Goal: Transaction & Acquisition: Purchase product/service

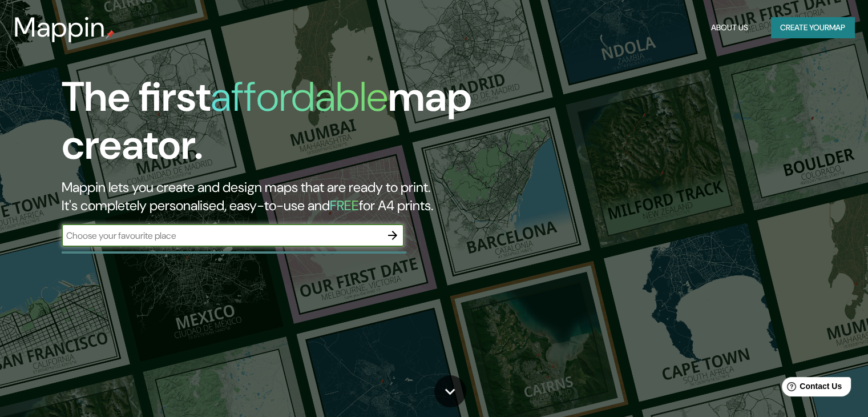
click at [211, 235] on input "text" at bounding box center [222, 235] width 320 height 13
type input "trujillo"
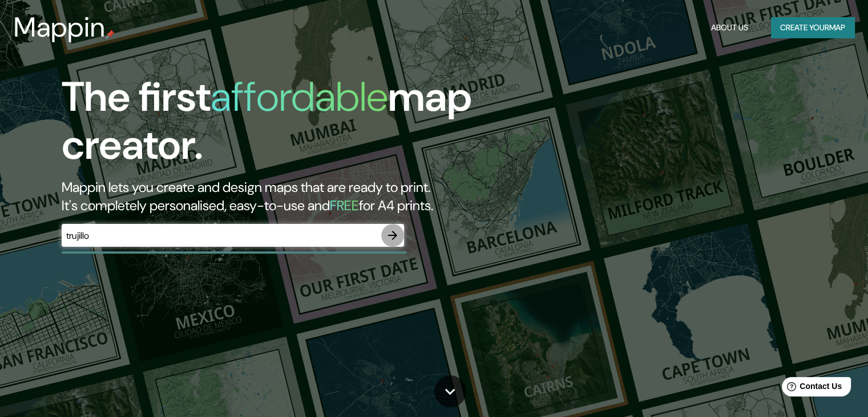
click at [400, 229] on button "button" at bounding box center [392, 235] width 23 height 23
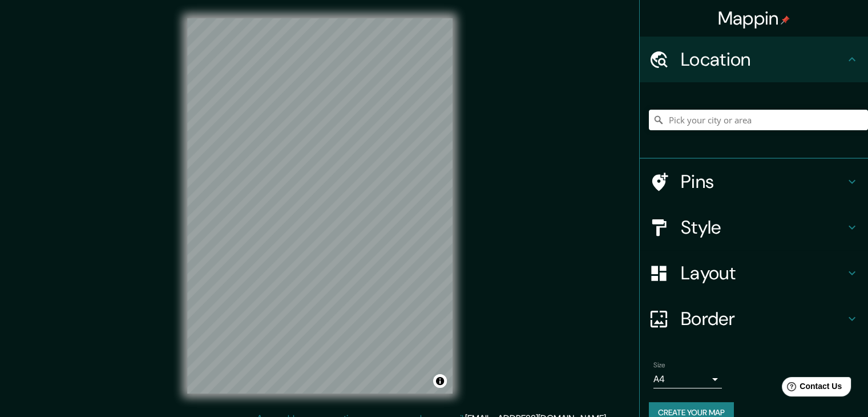
click at [756, 179] on h4 "Pins" at bounding box center [763, 181] width 164 height 23
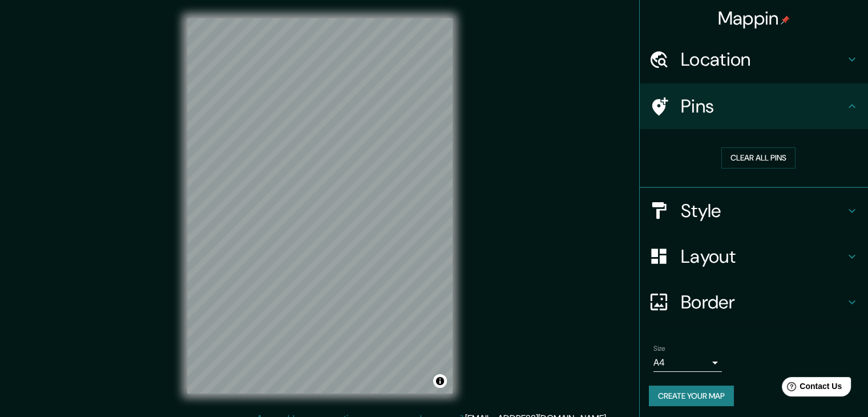
click at [785, 202] on h4 "Style" at bounding box center [763, 210] width 164 height 23
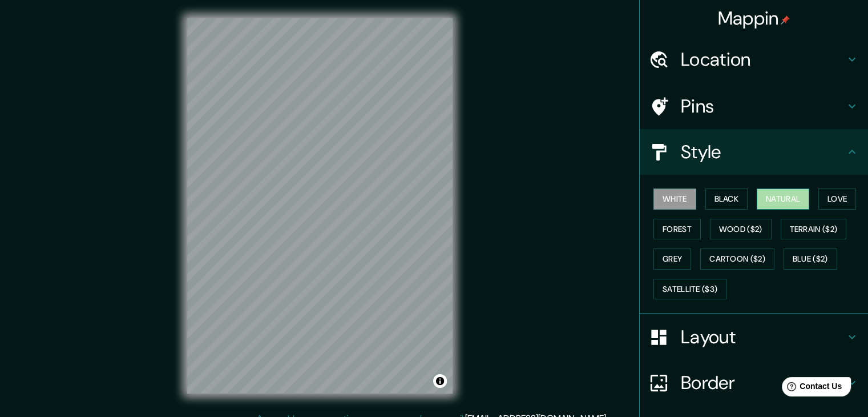
click at [776, 199] on button "Natural" at bounding box center [783, 198] width 53 height 21
click at [824, 192] on button "Love" at bounding box center [838, 198] width 38 height 21
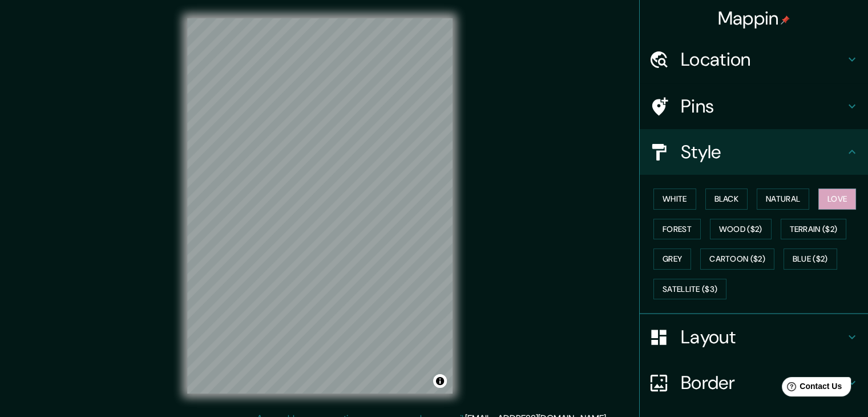
click at [742, 330] on h4 "Layout" at bounding box center [763, 336] width 164 height 23
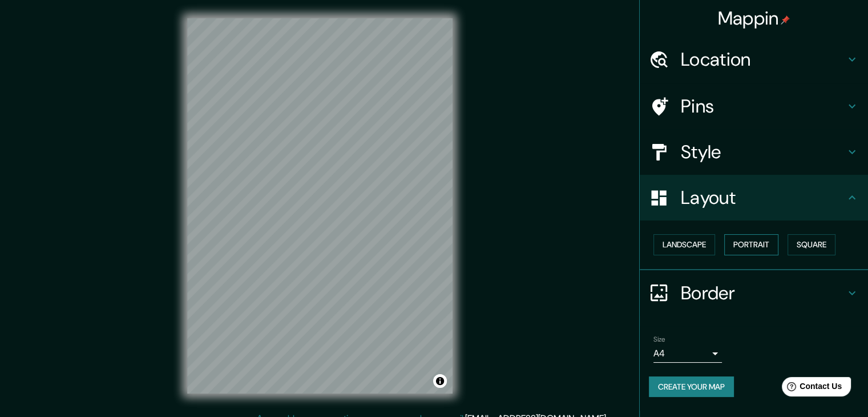
scroll to position [13, 0]
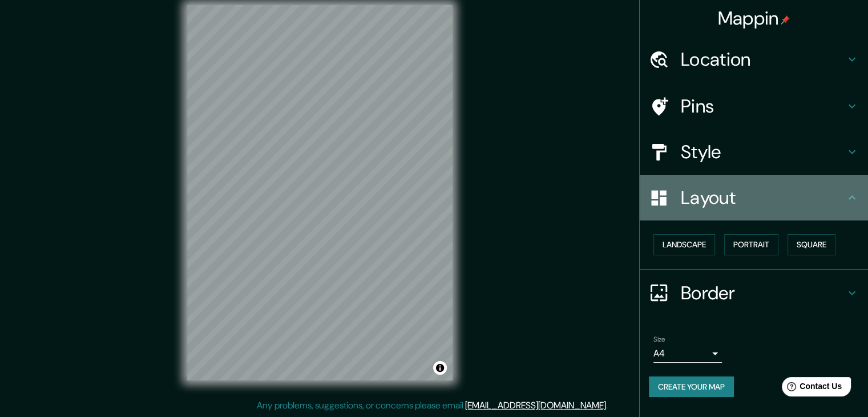
click at [767, 203] on h4 "Layout" at bounding box center [763, 197] width 164 height 23
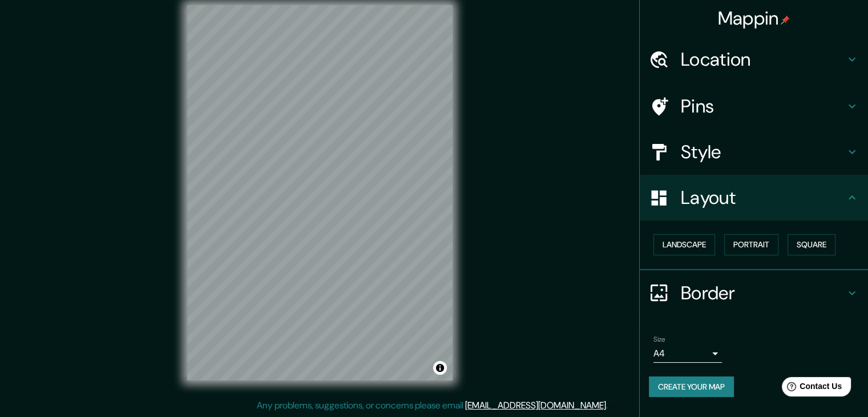
click at [776, 159] on h4 "Style" at bounding box center [763, 151] width 164 height 23
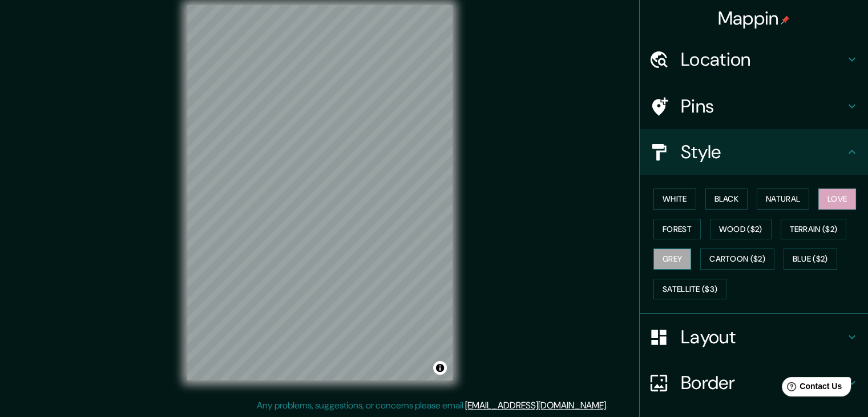
click at [668, 260] on button "Grey" at bounding box center [673, 258] width 38 height 21
click at [667, 239] on div "White Black Natural Love Forest Wood ($2) Terrain ($2) Grey Cartoon ($2) Blue (…" at bounding box center [758, 244] width 219 height 120
click at [667, 232] on button "Forest" at bounding box center [677, 229] width 47 height 21
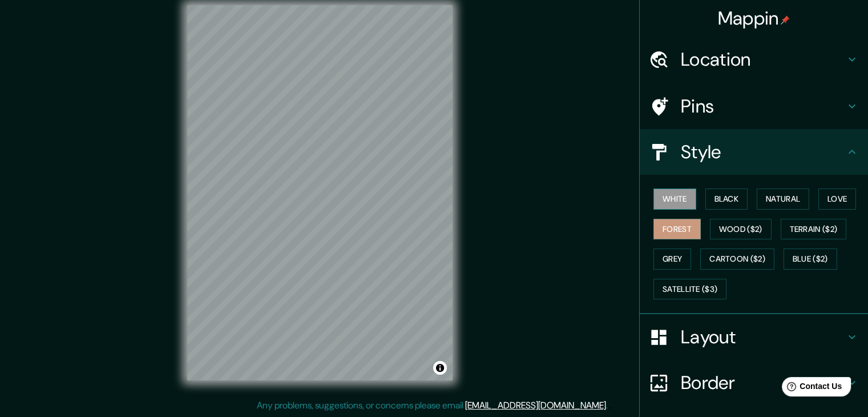
click at [679, 198] on button "White" at bounding box center [675, 198] width 43 height 21
click at [717, 196] on button "Black" at bounding box center [727, 198] width 43 height 21
click at [740, 201] on div "White Black Natural Love Forest Wood ($2) Terrain ($2) Grey Cartoon ($2) Blue (…" at bounding box center [758, 244] width 219 height 120
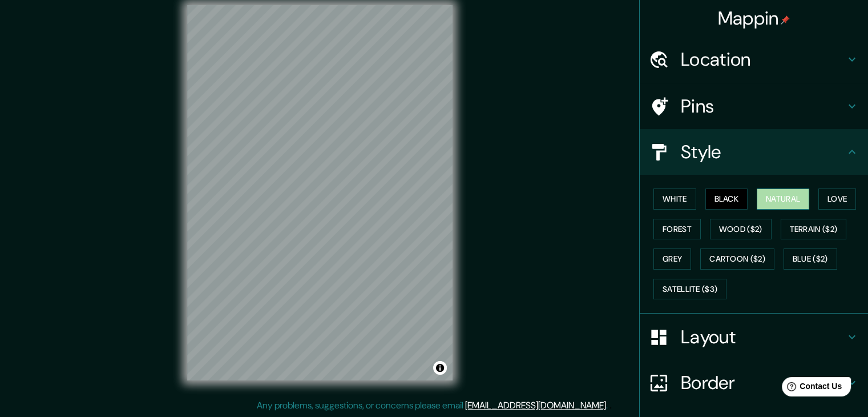
click at [765, 195] on button "Natural" at bounding box center [783, 198] width 53 height 21
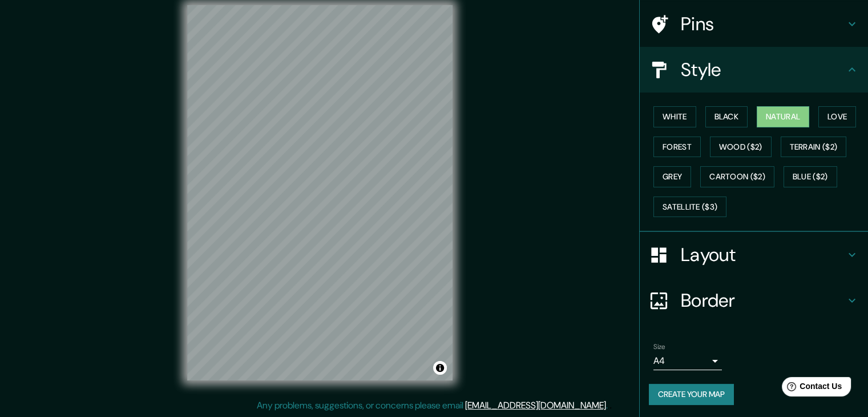
click at [781, 295] on h4 "Border" at bounding box center [763, 300] width 164 height 23
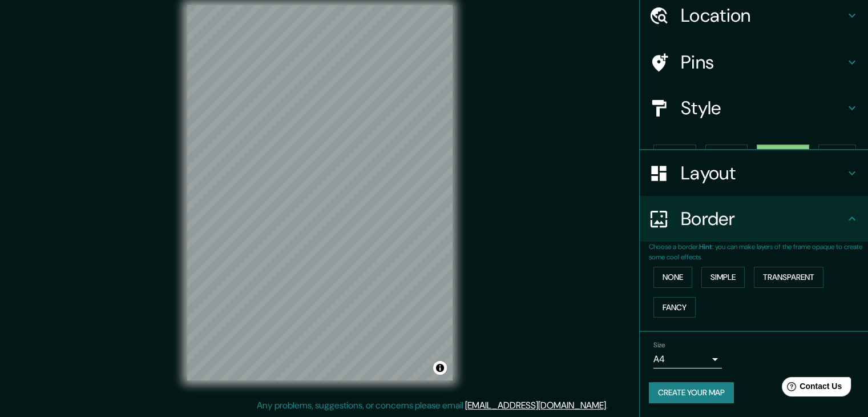
scroll to position [24, 0]
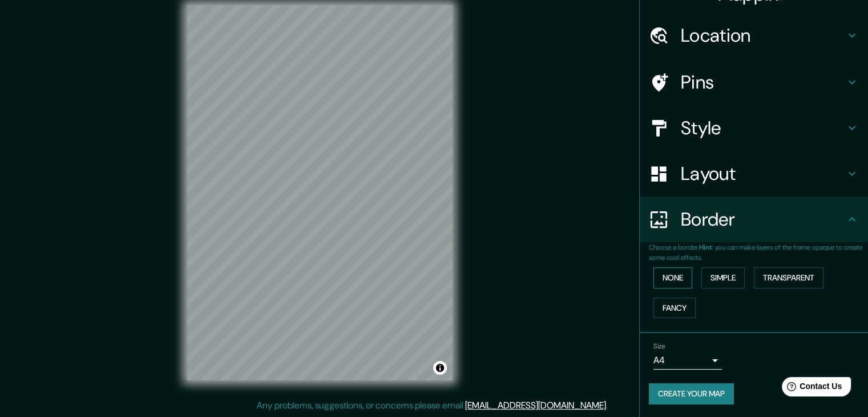
click at [671, 276] on button "None" at bounding box center [673, 277] width 39 height 21
click at [716, 276] on button "Simple" at bounding box center [723, 277] width 43 height 21
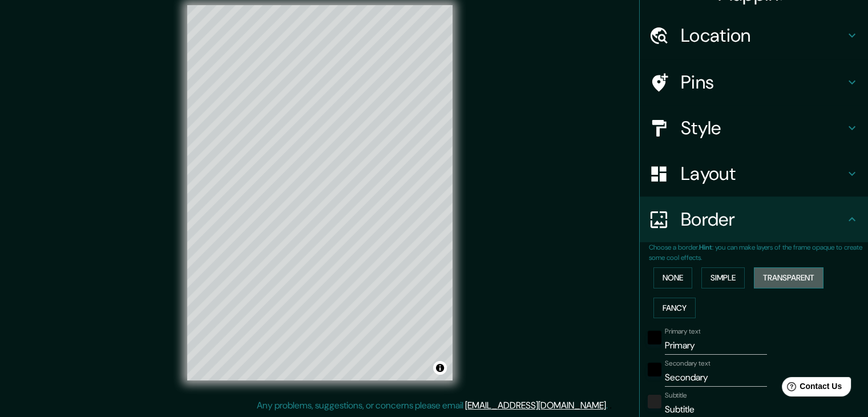
click at [768, 275] on button "Transparent" at bounding box center [789, 277] width 70 height 21
type input "223"
type input "37"
click at [731, 278] on button "Simple" at bounding box center [723, 277] width 43 height 21
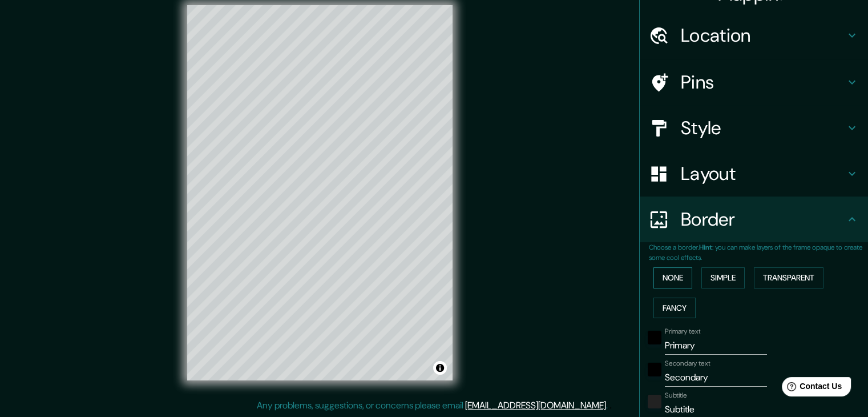
click at [678, 276] on button "None" at bounding box center [673, 277] width 39 height 21
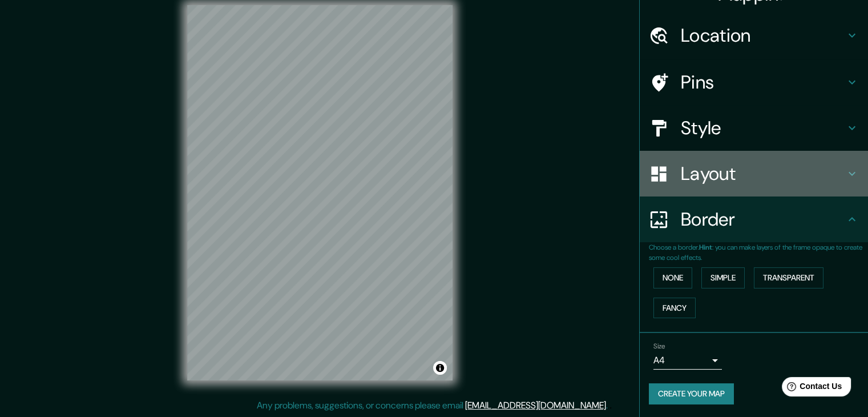
click at [737, 172] on h4 "Layout" at bounding box center [763, 173] width 164 height 23
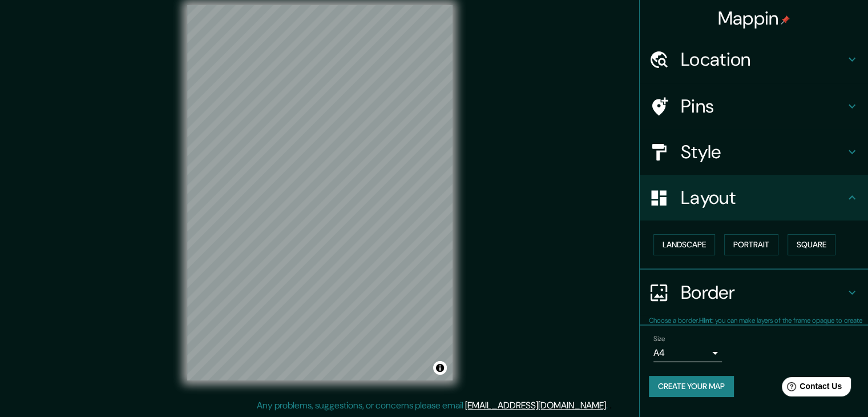
scroll to position [0, 0]
click at [693, 245] on button "Landscape" at bounding box center [685, 244] width 62 height 21
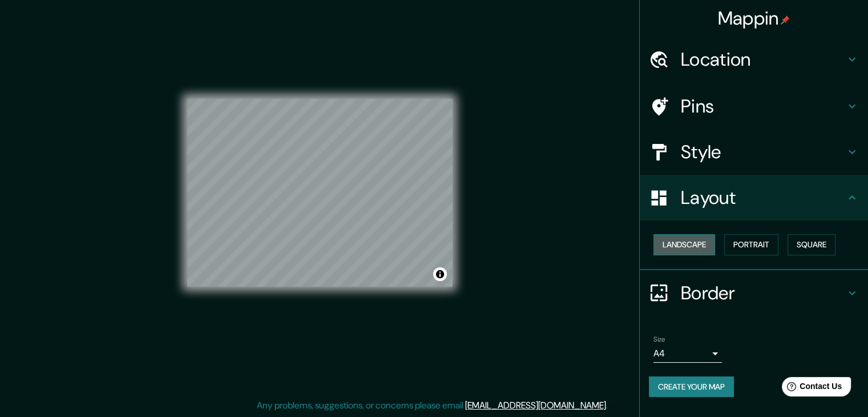
click at [693, 245] on button "Landscape" at bounding box center [685, 244] width 62 height 21
click at [743, 241] on button "Portrait" at bounding box center [751, 244] width 54 height 21
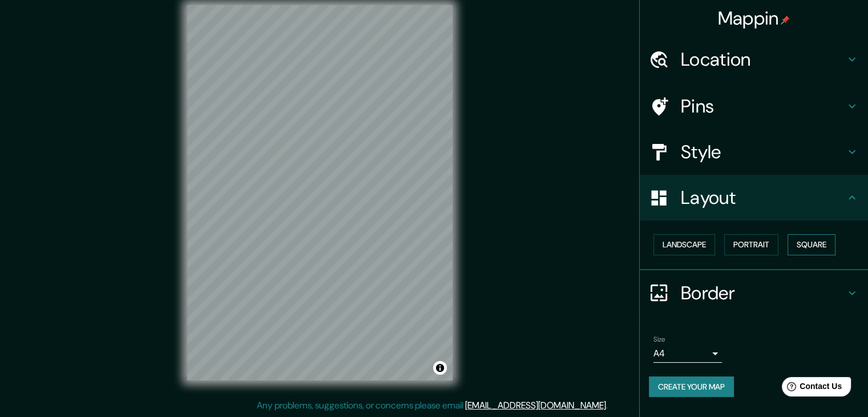
click at [810, 247] on button "Square" at bounding box center [812, 244] width 48 height 21
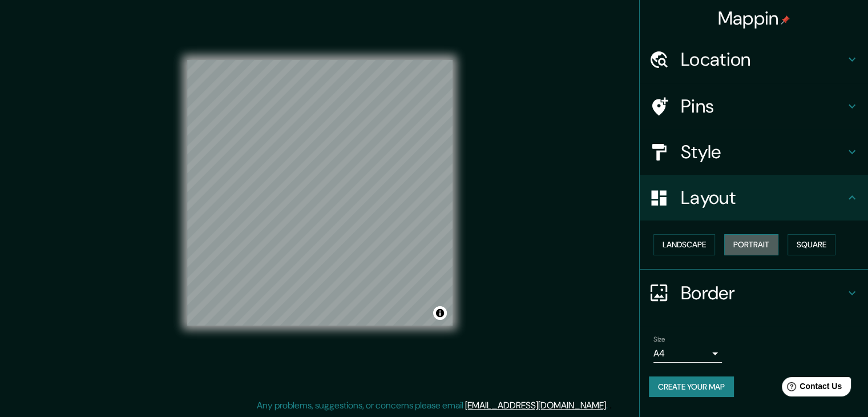
click at [747, 244] on button "Portrait" at bounding box center [751, 244] width 54 height 21
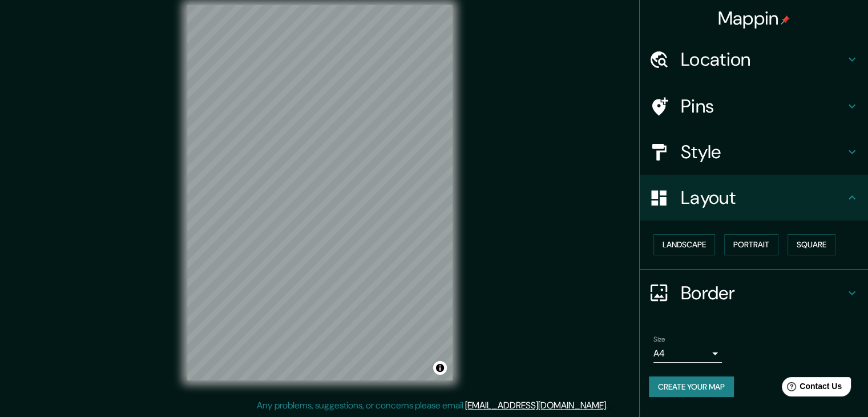
click at [716, 148] on h4 "Style" at bounding box center [763, 151] width 164 height 23
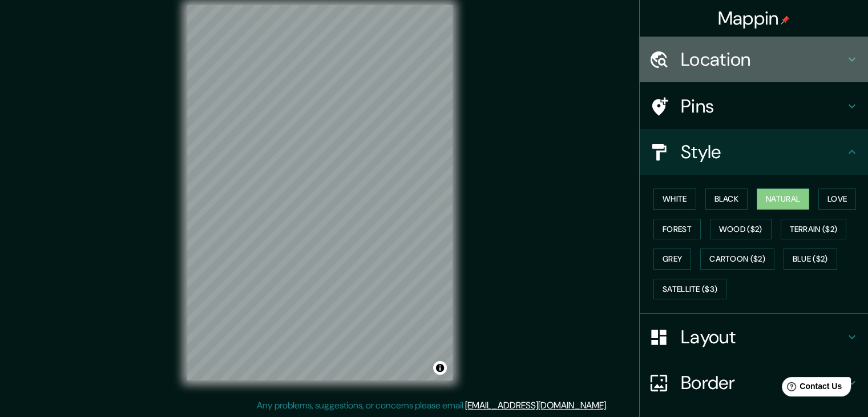
click at [724, 54] on h4 "Location" at bounding box center [763, 59] width 164 height 23
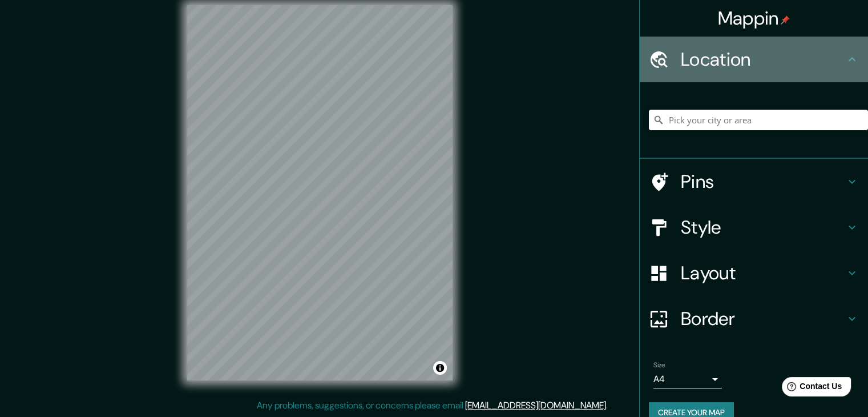
click at [724, 54] on h4 "Location" at bounding box center [763, 59] width 164 height 23
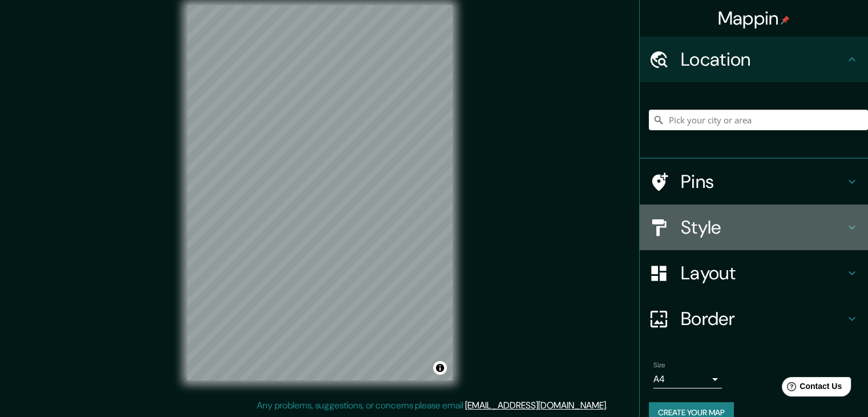
click at [738, 230] on h4 "Style" at bounding box center [763, 227] width 164 height 23
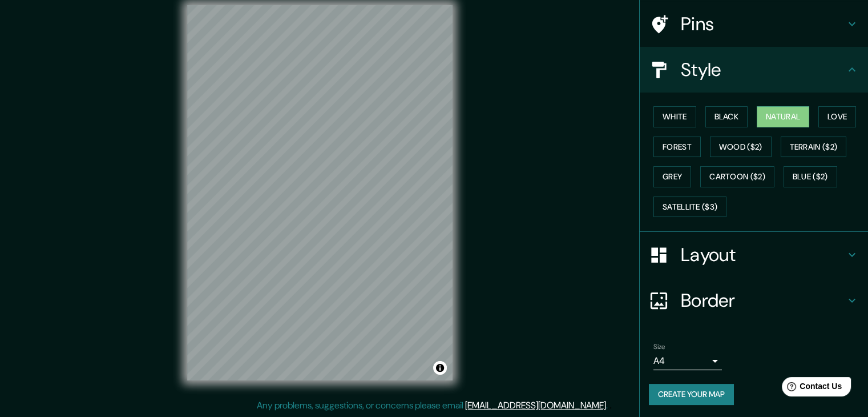
scroll to position [25, 0]
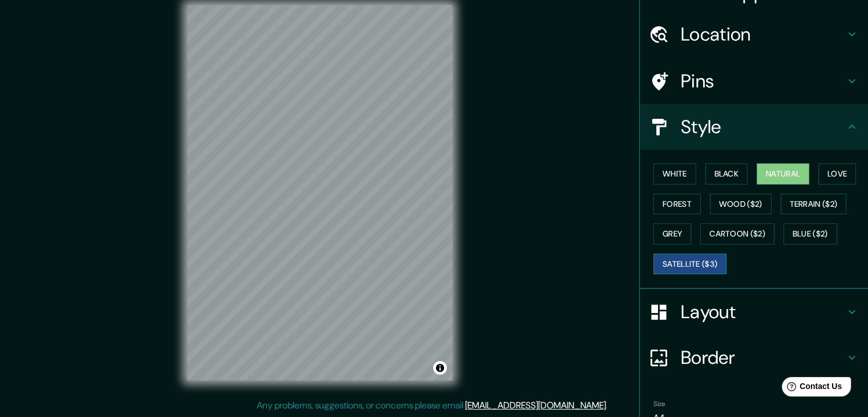
click at [695, 258] on button "Satellite ($3)" at bounding box center [690, 263] width 73 height 21
click at [798, 236] on button "Blue ($2)" at bounding box center [811, 233] width 54 height 21
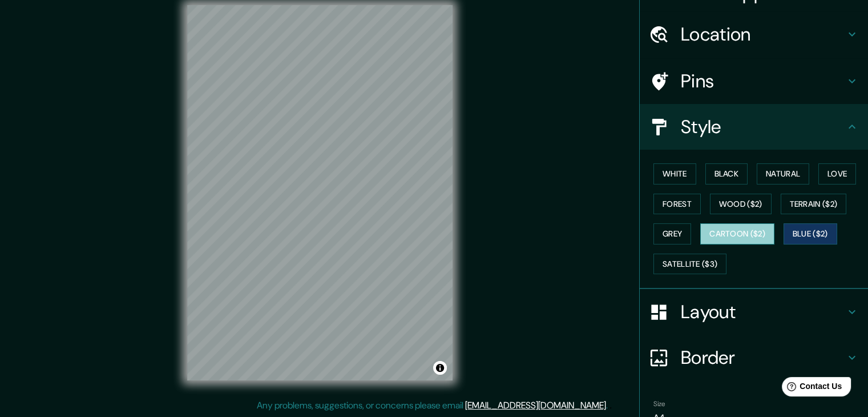
click at [755, 239] on button "Cartoon ($2)" at bounding box center [737, 233] width 74 height 21
click at [662, 227] on button "Grey" at bounding box center [673, 233] width 38 height 21
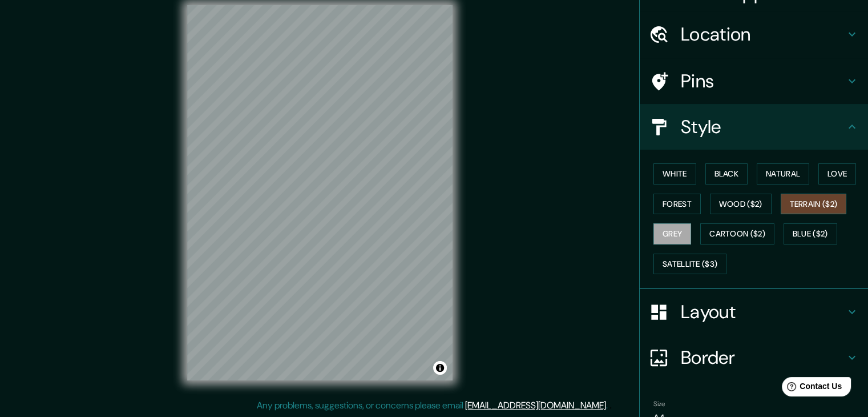
click at [804, 198] on button "Terrain ($2)" at bounding box center [814, 204] width 66 height 21
click at [800, 204] on button "Terrain ($2)" at bounding box center [814, 204] width 66 height 21
click at [754, 202] on button "Wood ($2)" at bounding box center [741, 204] width 62 height 21
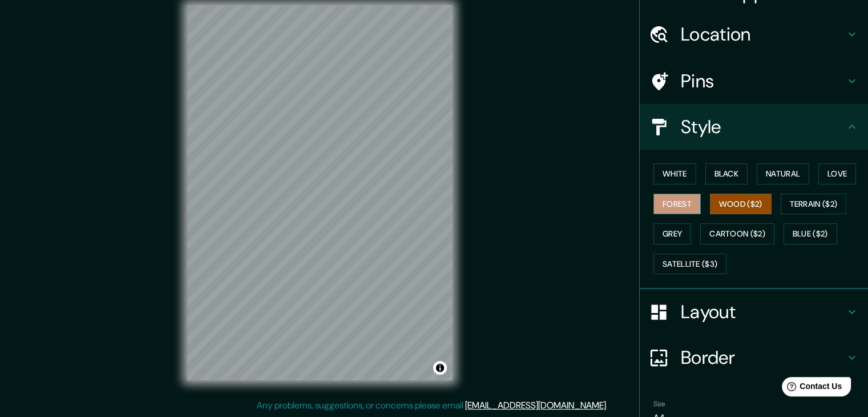
click at [685, 208] on button "Forest" at bounding box center [677, 204] width 47 height 21
click at [829, 169] on button "Love" at bounding box center [838, 173] width 38 height 21
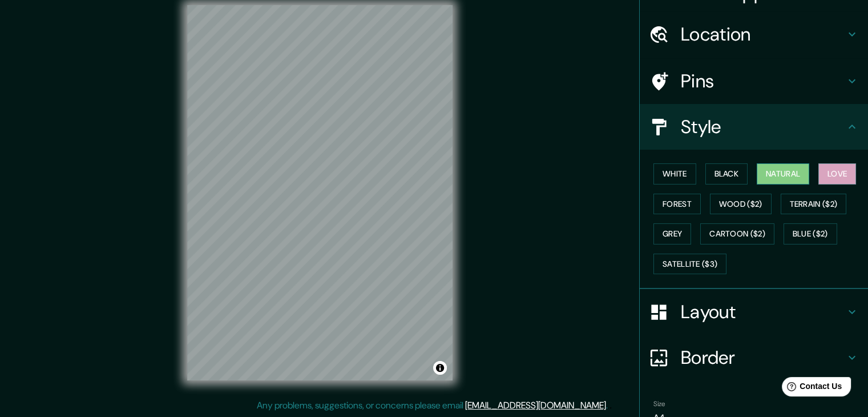
click at [789, 177] on button "Natural" at bounding box center [783, 173] width 53 height 21
click at [731, 170] on button "Black" at bounding box center [727, 173] width 43 height 21
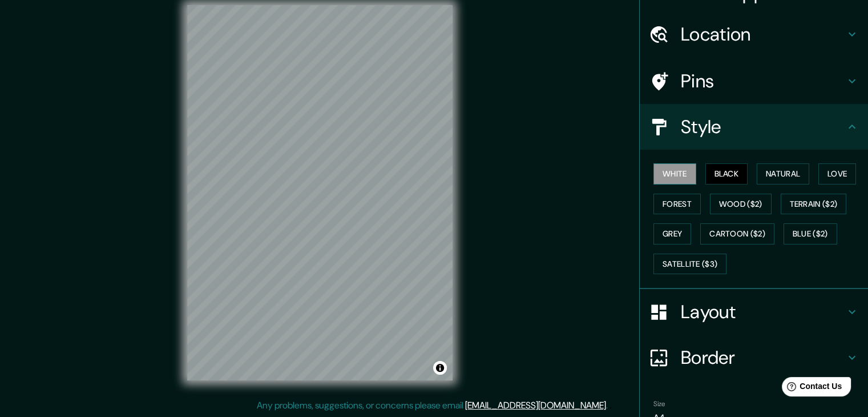
click at [669, 169] on button "White" at bounding box center [675, 173] width 43 height 21
click at [669, 227] on button "Grey" at bounding box center [673, 233] width 38 height 21
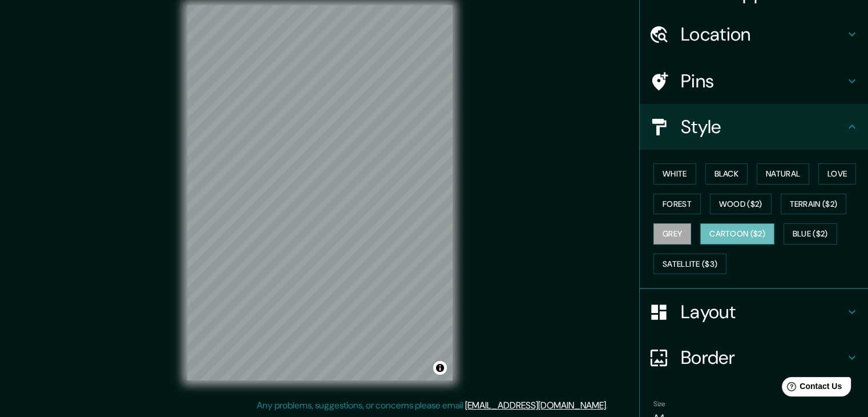
click at [708, 224] on button "Cartoon ($2)" at bounding box center [737, 233] width 74 height 21
click at [731, 204] on button "Wood ($2)" at bounding box center [741, 204] width 62 height 21
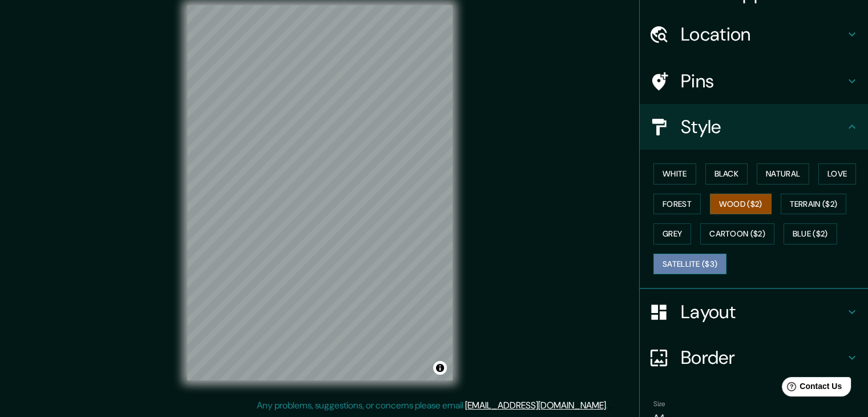
click at [667, 259] on button "Satellite ($3)" at bounding box center [690, 263] width 73 height 21
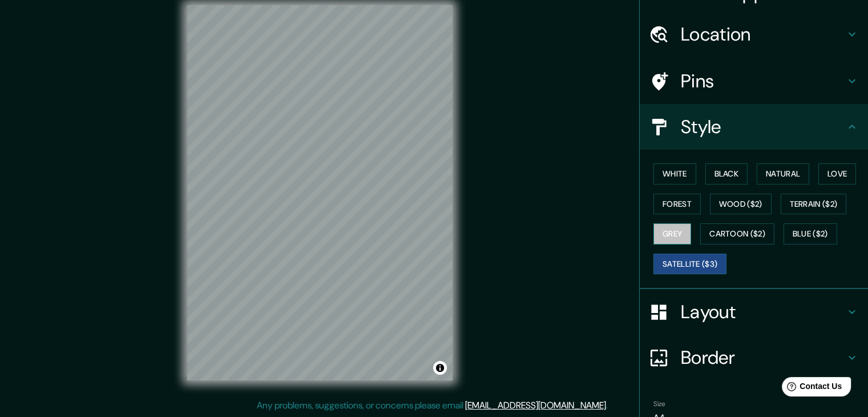
click at [671, 230] on button "Grey" at bounding box center [673, 233] width 38 height 21
click at [689, 249] on div "White Black Natural Love Forest Wood ($2) Terrain ($2) Grey Cartoon ($2) Blue (…" at bounding box center [758, 219] width 219 height 120
click at [684, 257] on button "Satellite ($3)" at bounding box center [690, 263] width 73 height 21
click at [671, 233] on button "Grey" at bounding box center [673, 233] width 38 height 21
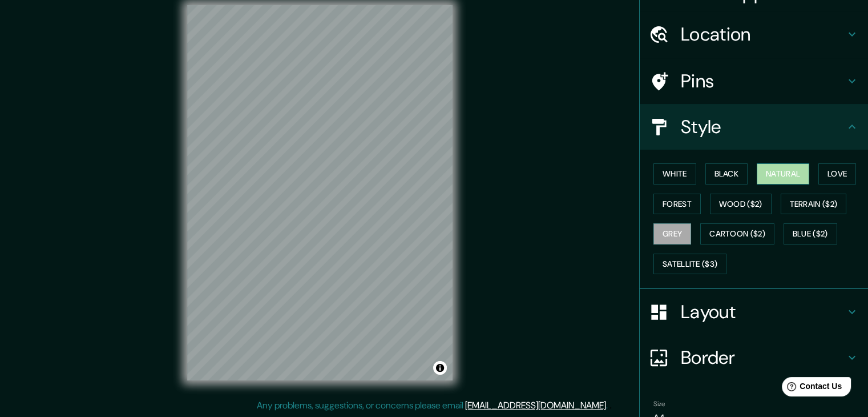
click at [785, 172] on button "Natural" at bounding box center [783, 173] width 53 height 21
